Goal: Transaction & Acquisition: Purchase product/service

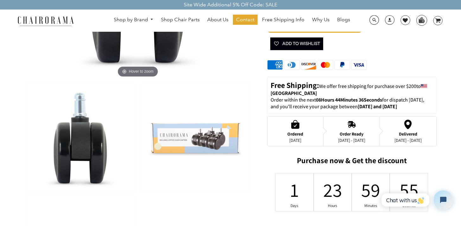
scroll to position [159, 0]
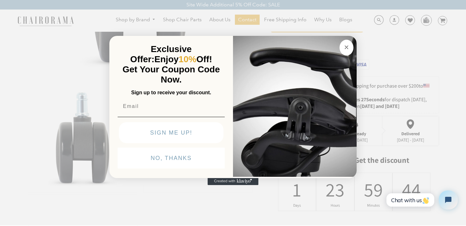
click at [45, 77] on div "Close dialog Exclusive Offer: Enjoy 10% Off! Get Your Coupon Code Now. Sign up …" at bounding box center [233, 112] width 466 height 226
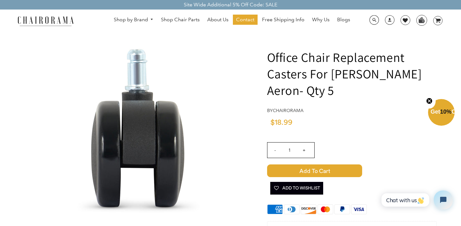
scroll to position [0, 0]
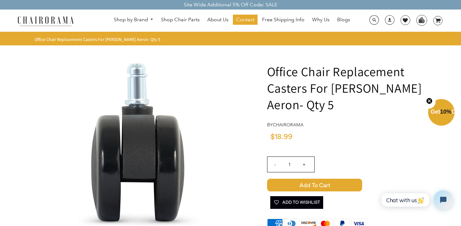
click at [304, 164] on input "+" at bounding box center [304, 164] width 15 height 15
click at [304, 165] on input "+" at bounding box center [304, 164] width 15 height 15
type input "5"
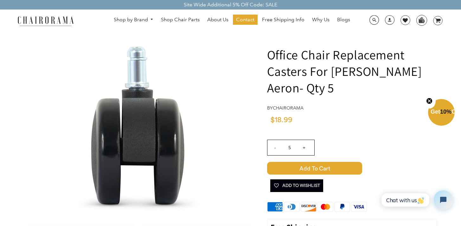
scroll to position [19, 0]
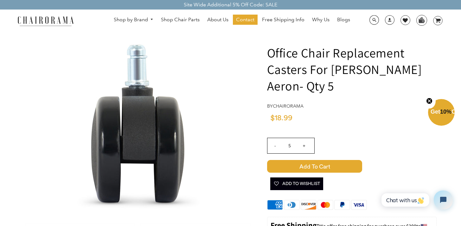
click at [289, 116] on span "$18.99" at bounding box center [281, 118] width 22 height 8
click at [332, 83] on h1 "Office Chair Replacement Casters For [PERSON_NAME] Aeron- Qty 5" at bounding box center [352, 68] width 170 height 49
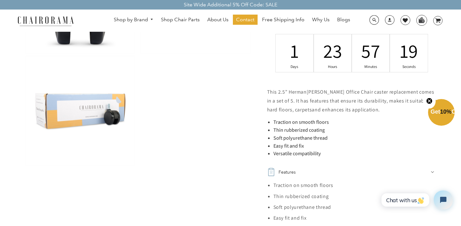
scroll to position [297, 0]
